Goal: Use online tool/utility: Utilize a website feature to perform a specific function

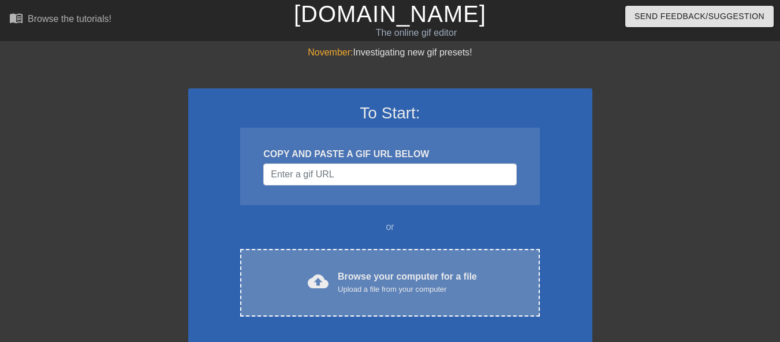
click at [380, 283] on div "Upload a file from your computer" at bounding box center [407, 289] width 139 height 12
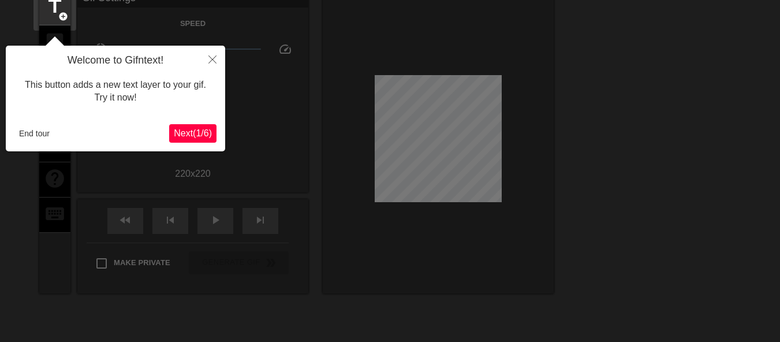
scroll to position [28, 0]
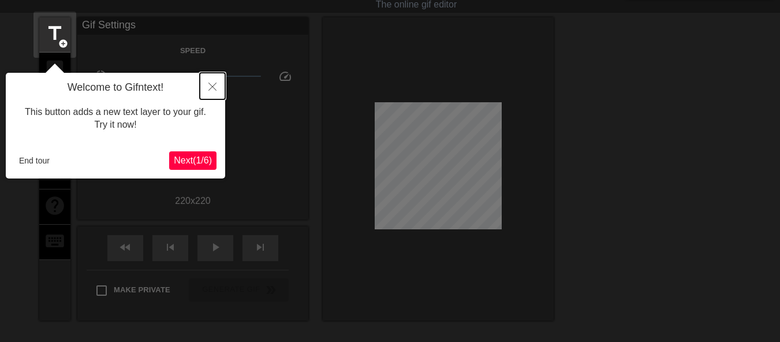
click at [215, 92] on button "Close" at bounding box center [212, 86] width 25 height 27
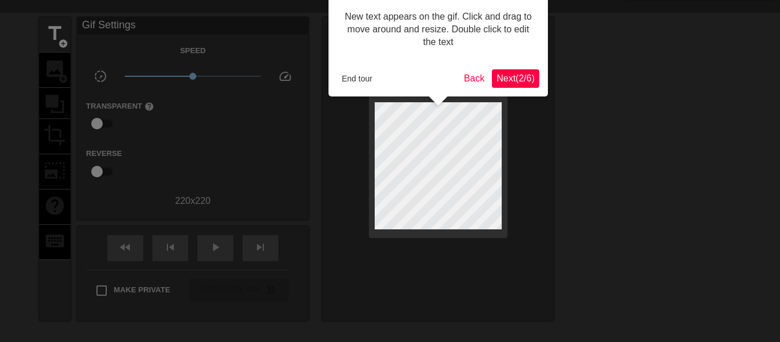
scroll to position [0, 0]
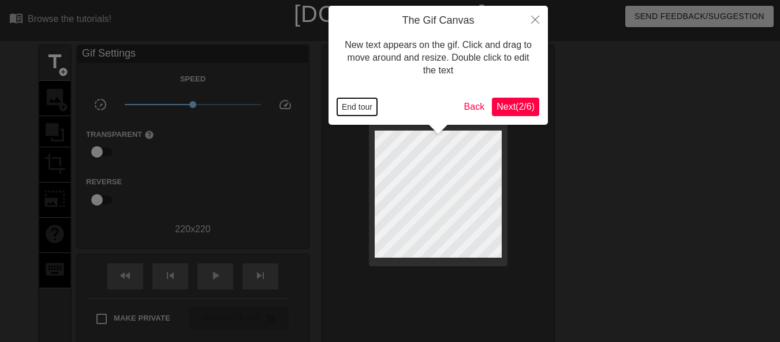
click at [367, 103] on button "End tour" at bounding box center [357, 106] width 40 height 17
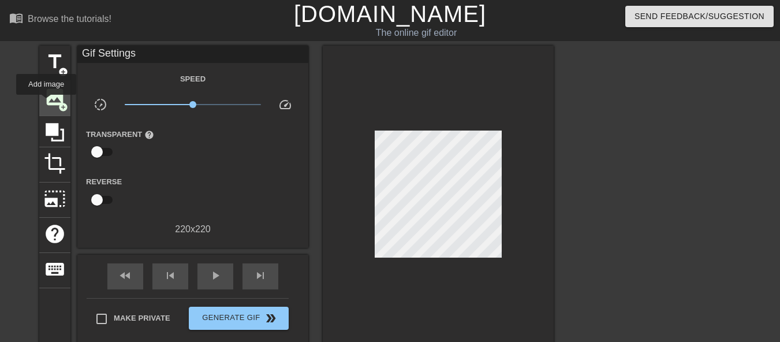
click at [46, 103] on span "image" at bounding box center [55, 97] width 22 height 22
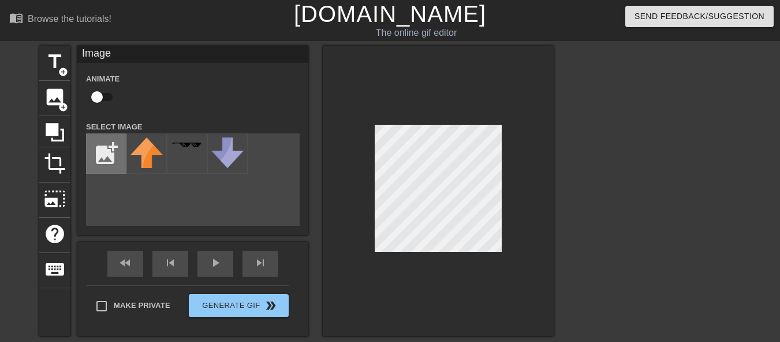
click at [103, 160] on input "file" at bounding box center [106, 153] width 39 height 39
type input "C:\fakepath\2025_08_29_0sb_Kleki.png"
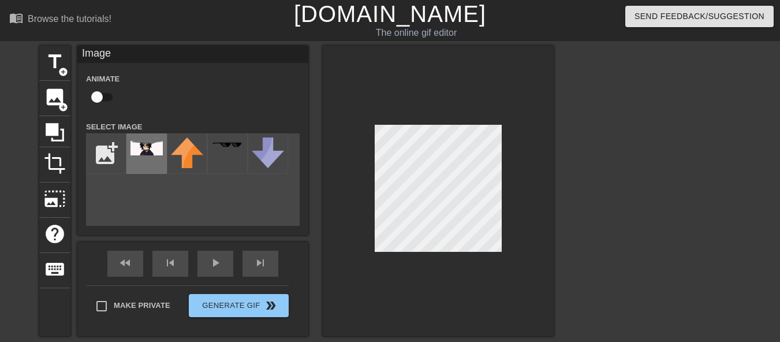
click at [143, 148] on img at bounding box center [146, 146] width 32 height 18
click at [102, 98] on input "checkbox" at bounding box center [97, 97] width 66 height 22
click at [100, 94] on input "checkbox" at bounding box center [108, 97] width 66 height 22
checkbox input "false"
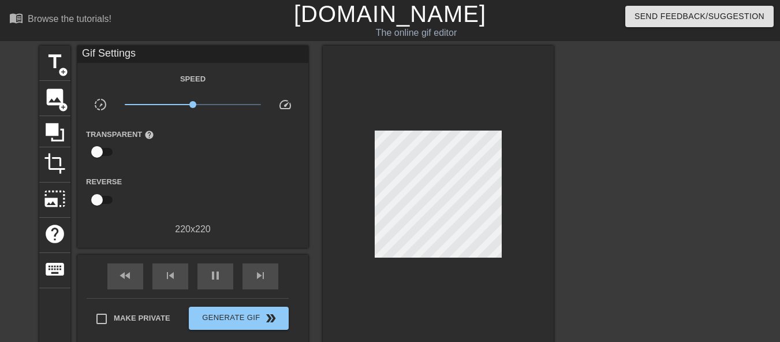
click at [581, 187] on div at bounding box center [653, 219] width 173 height 346
drag, startPoint x: 200, startPoint y: 102, endPoint x: 220, endPoint y: 104, distance: 20.3
click at [220, 104] on span "x2.07" at bounding box center [193, 105] width 137 height 14
drag, startPoint x: 220, startPoint y: 104, endPoint x: 239, endPoint y: 107, distance: 19.4
drag, startPoint x: 239, startPoint y: 107, endPoint x: 570, endPoint y: 125, distance: 331.8
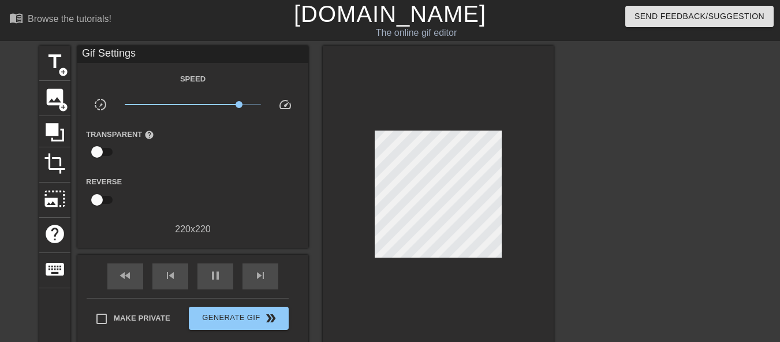
click at [570, 125] on div at bounding box center [653, 219] width 173 height 346
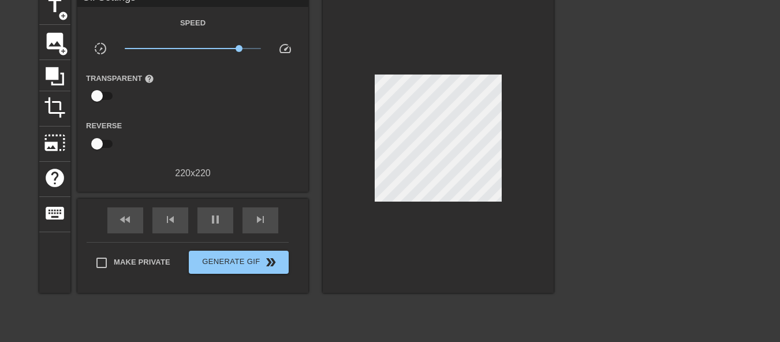
scroll to position [127, 0]
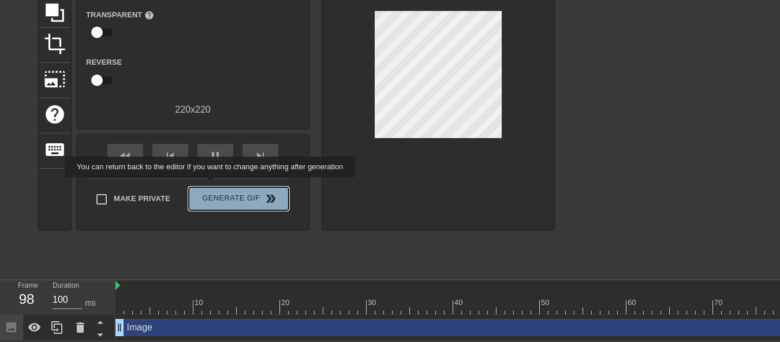
click at [211, 192] on span "Generate Gif double_arrow" at bounding box center [238, 199] width 91 height 14
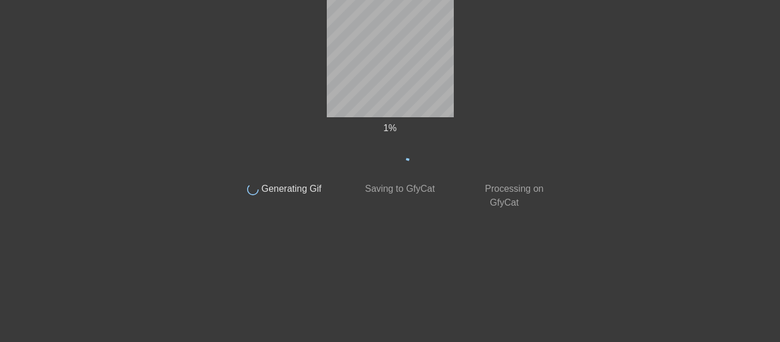
scroll to position [55, 0]
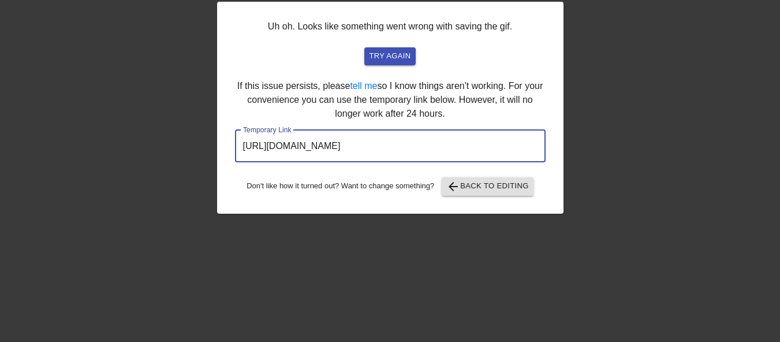
drag, startPoint x: 479, startPoint y: 150, endPoint x: 143, endPoint y: 152, distance: 336.0
click at [143, 152] on div "Uh oh. Looks like something went wrong with saving the gif. try again If this i…" at bounding box center [390, 163] width 780 height 346
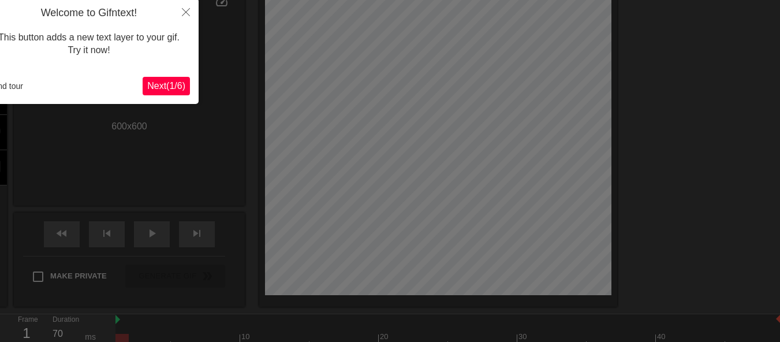
scroll to position [28, 0]
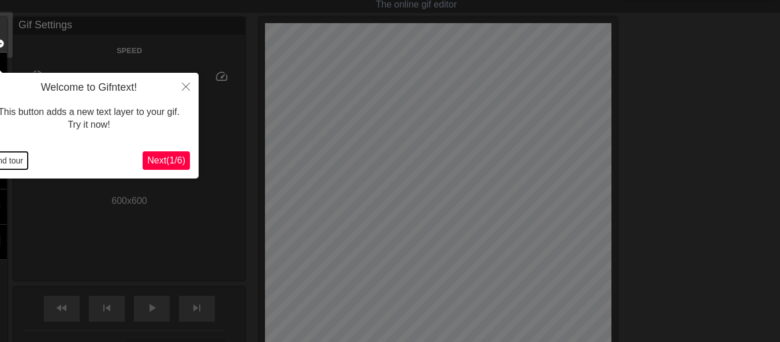
click at [12, 164] on button "End tour" at bounding box center [8, 160] width 40 height 17
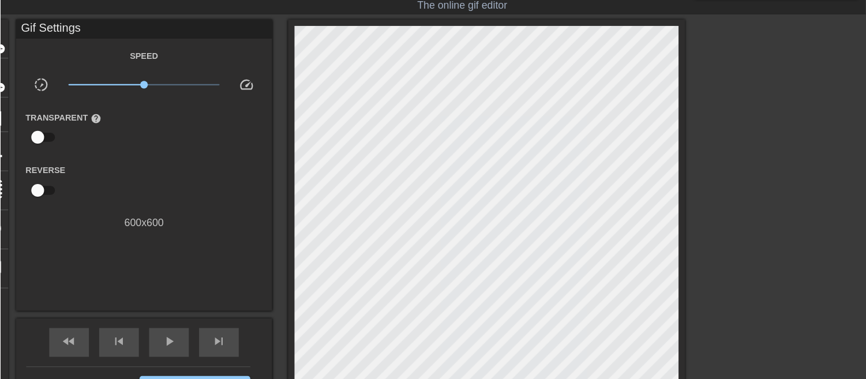
scroll to position [28, 0]
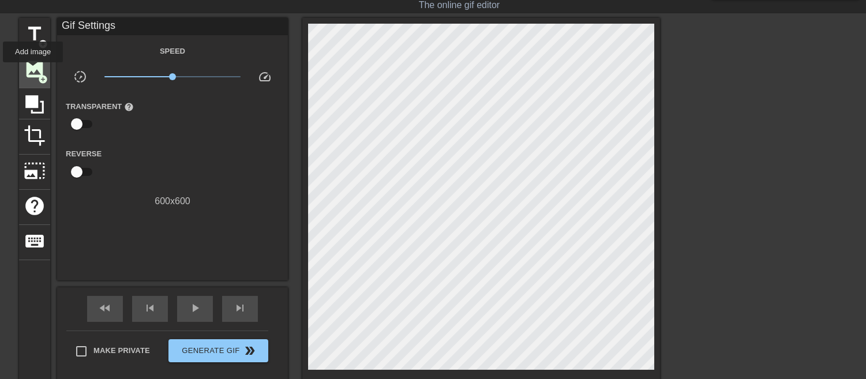
click at [33, 73] on span "image" at bounding box center [35, 69] width 22 height 22
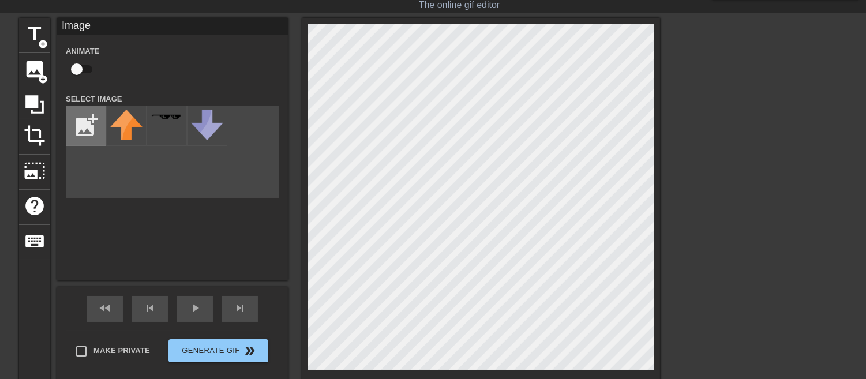
click at [96, 130] on input "file" at bounding box center [85, 125] width 39 height 39
type input "C:\fakepath\2025_08_29_0sl_Kleki.png"
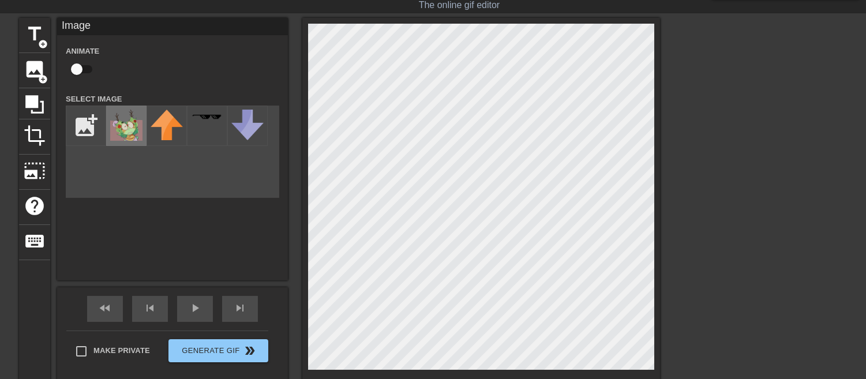
click at [128, 128] on img at bounding box center [126, 125] width 32 height 31
click at [779, 341] on html "menu_book Browse the tutorials! Gifntext.com The online gif editor Send Feedbac…" at bounding box center [433, 210] width 866 height 477
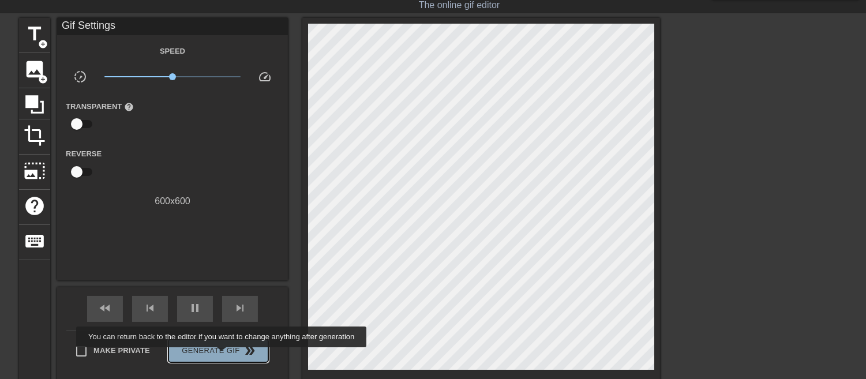
type input "70"
click at [223, 341] on span "Generate Gif double_arrow" at bounding box center [218, 351] width 91 height 14
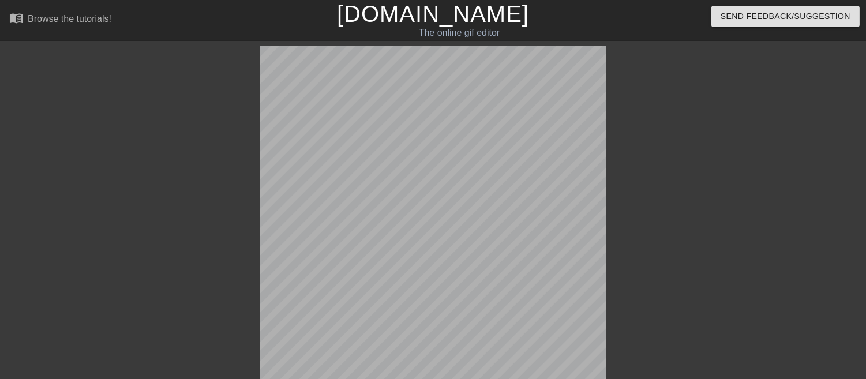
scroll to position [109, 0]
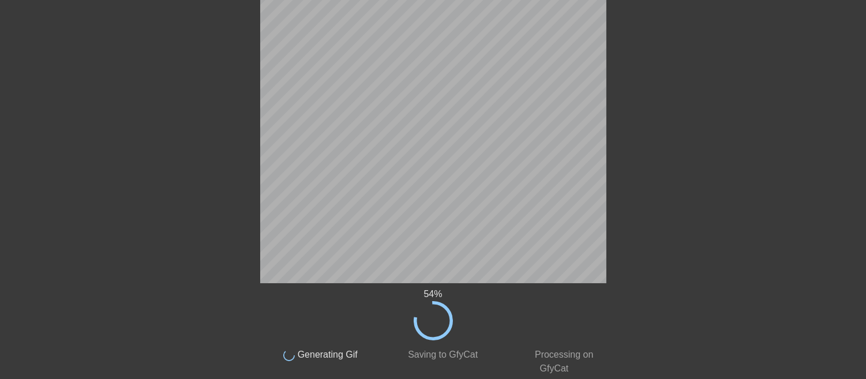
click at [424, 284] on div "54 % done Generating Gif done Saving to GfyCat done Processing on GfyCat" at bounding box center [433, 156] width 346 height 439
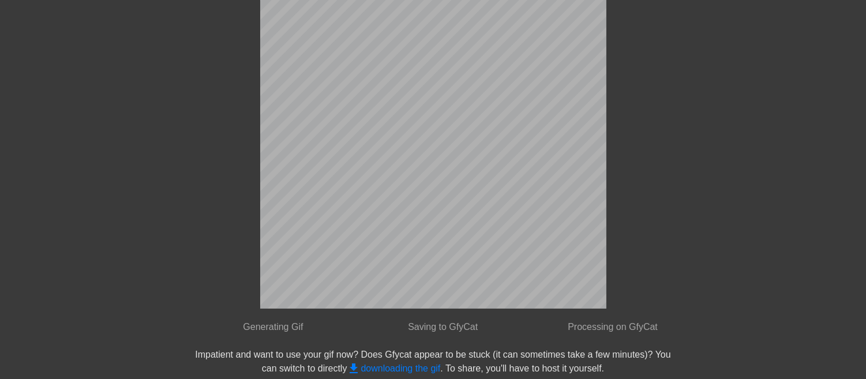
scroll to position [17, 0]
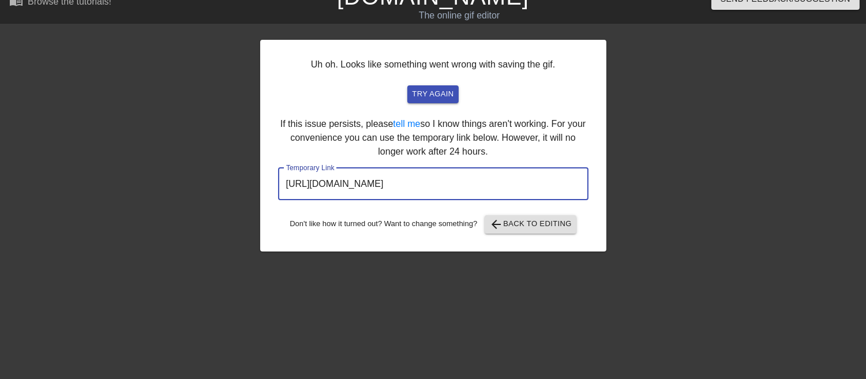
drag, startPoint x: 530, startPoint y: 192, endPoint x: 181, endPoint y: 204, distance: 349.4
click at [181, 204] on div "Uh oh. Looks like something went wrong with saving the gif. try again If this i…" at bounding box center [433, 201] width 866 height 346
